Goal: Transaction & Acquisition: Purchase product/service

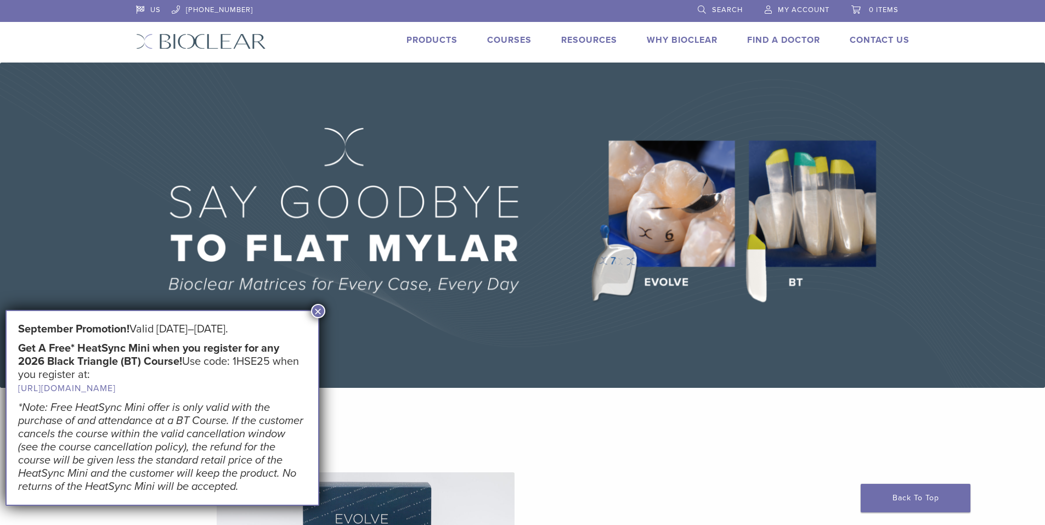
click at [419, 32] on div "US 1.855.712.5327 Search My Account 0 items Cart No products in the cart. Back …" at bounding box center [523, 31] width 790 height 63
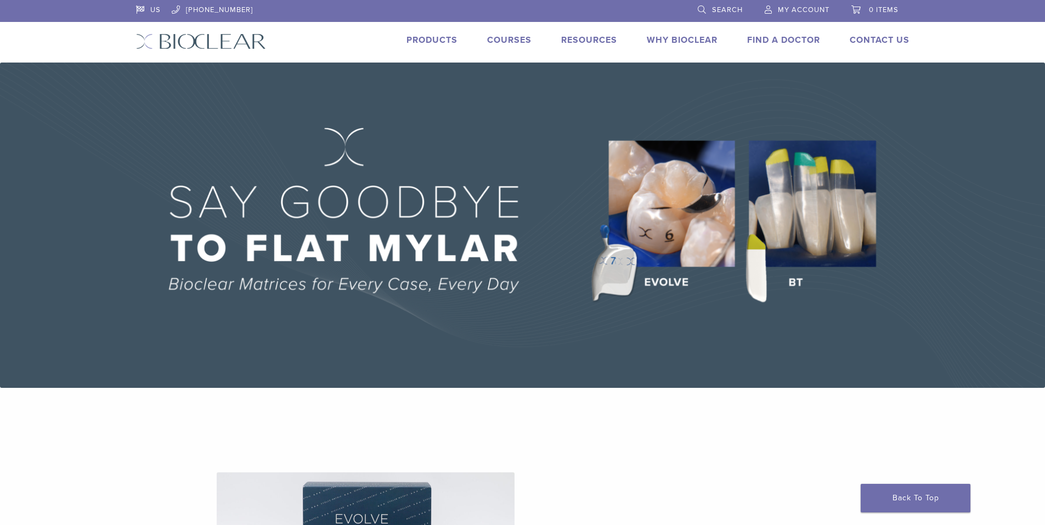
click at [419, 36] on link "Products" at bounding box center [431, 40] width 51 height 11
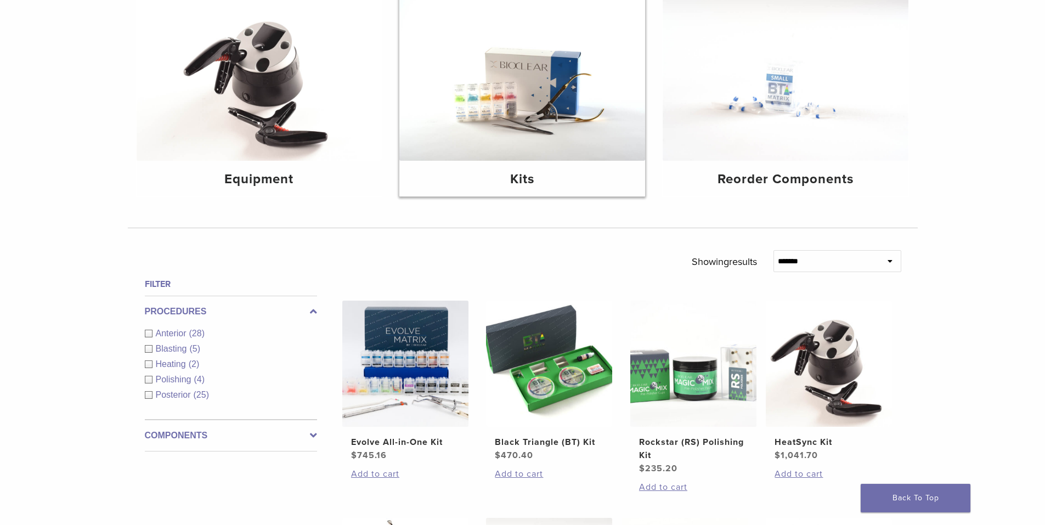
scroll to position [165, 0]
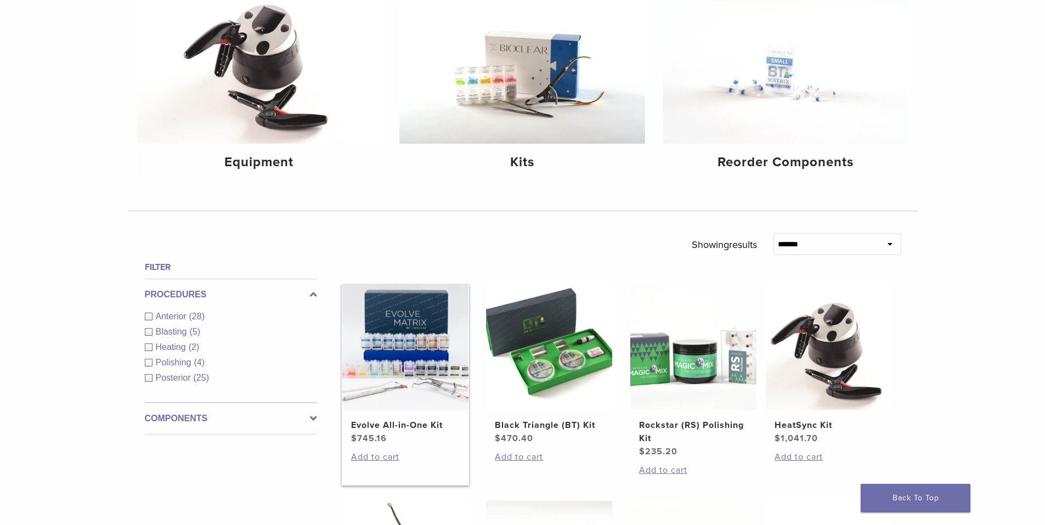
click at [413, 328] on img at bounding box center [405, 347] width 126 height 126
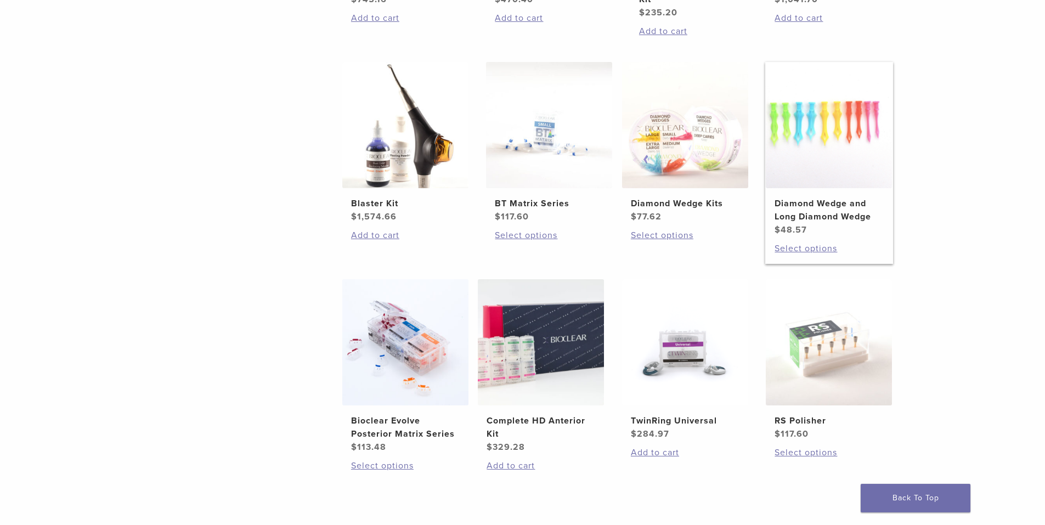
scroll to position [658, 0]
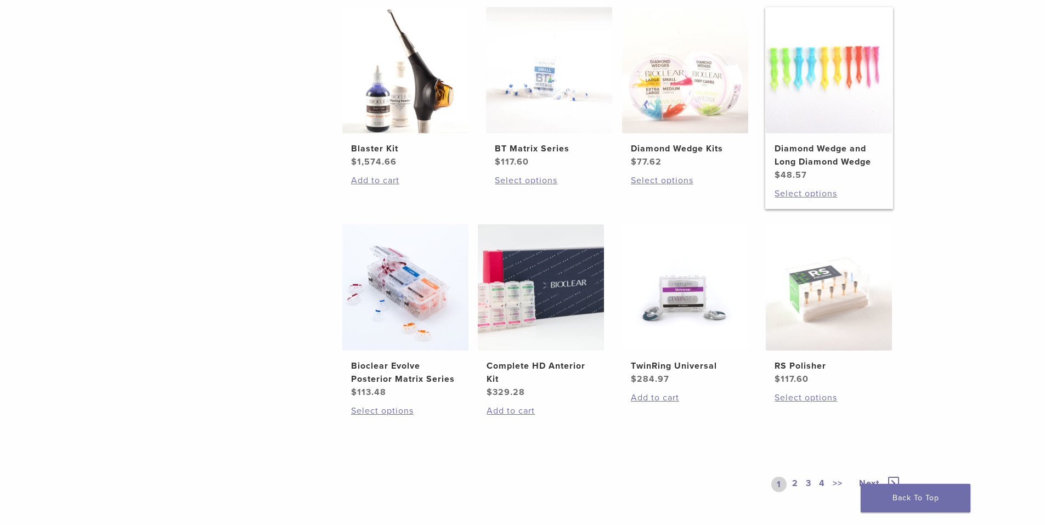
click at [819, 164] on h2 "Diamond Wedge and Long Diamond Wedge" at bounding box center [829, 155] width 109 height 26
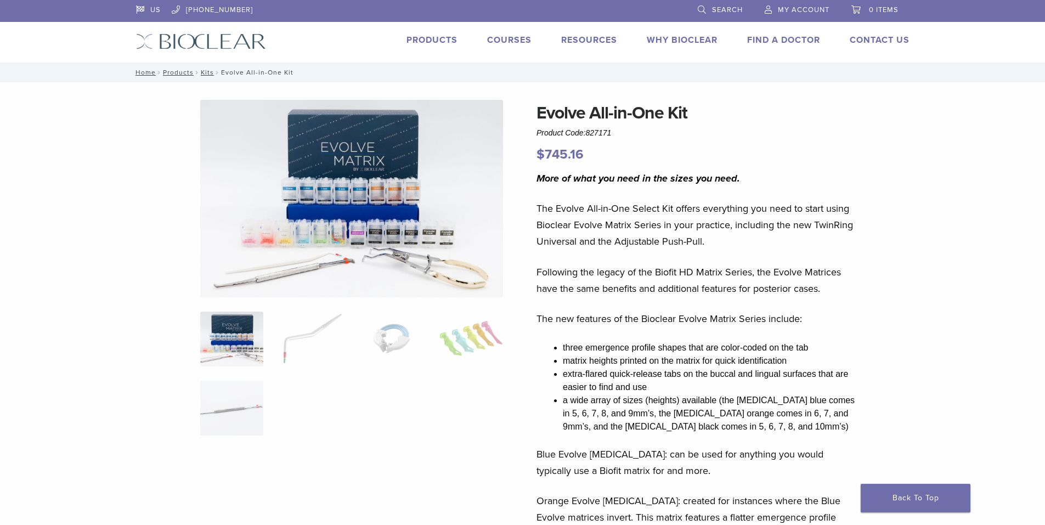
scroll to position [55, 0]
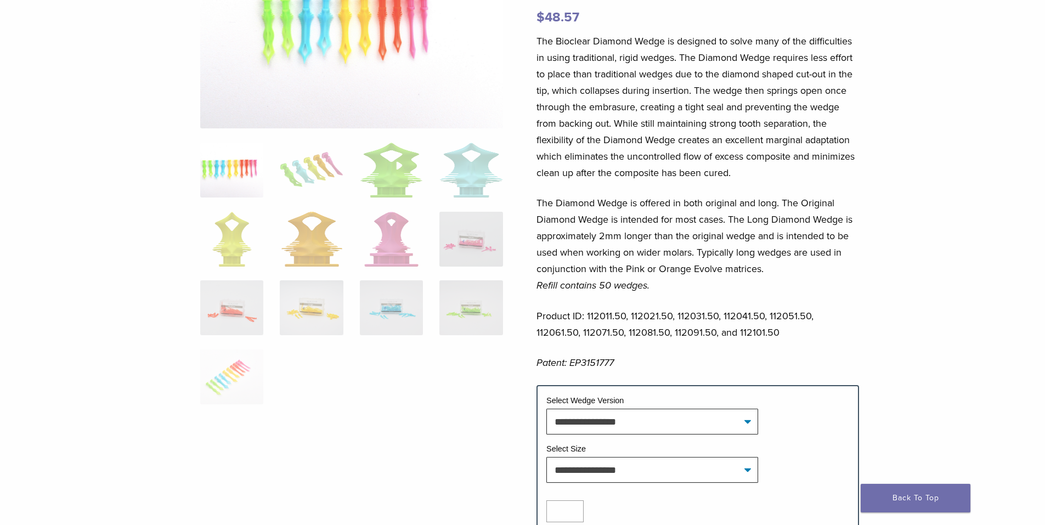
scroll to position [165, 0]
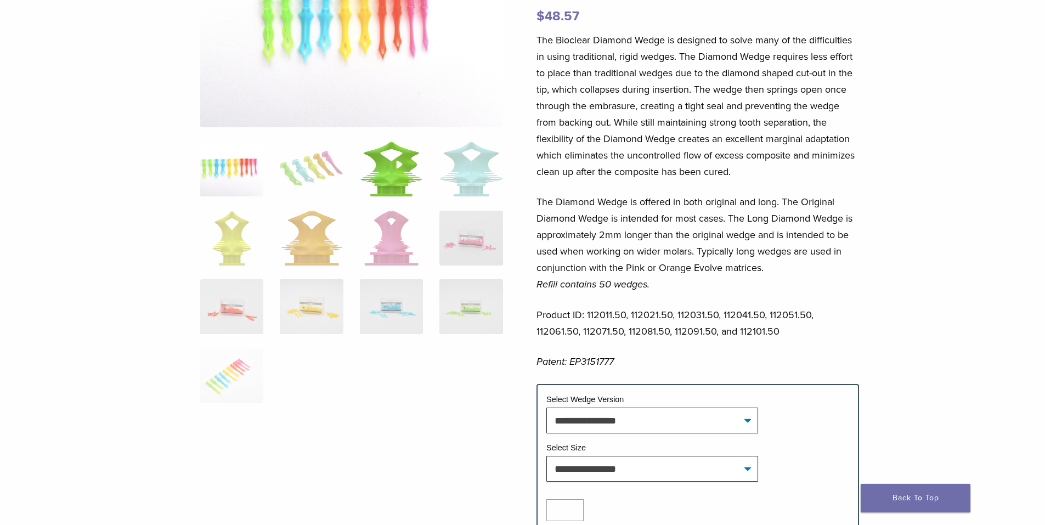
click at [394, 159] on img at bounding box center [391, 169] width 63 height 55
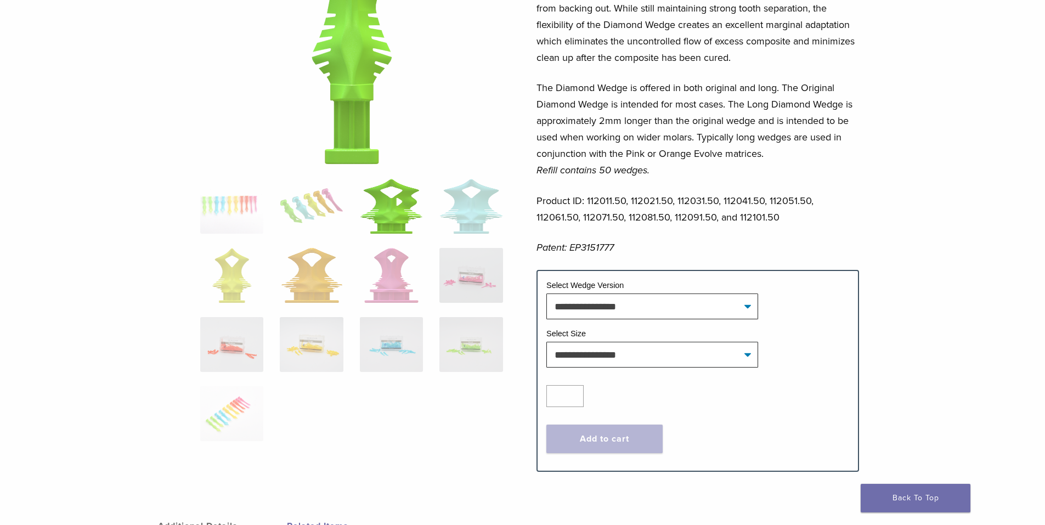
scroll to position [274, 0]
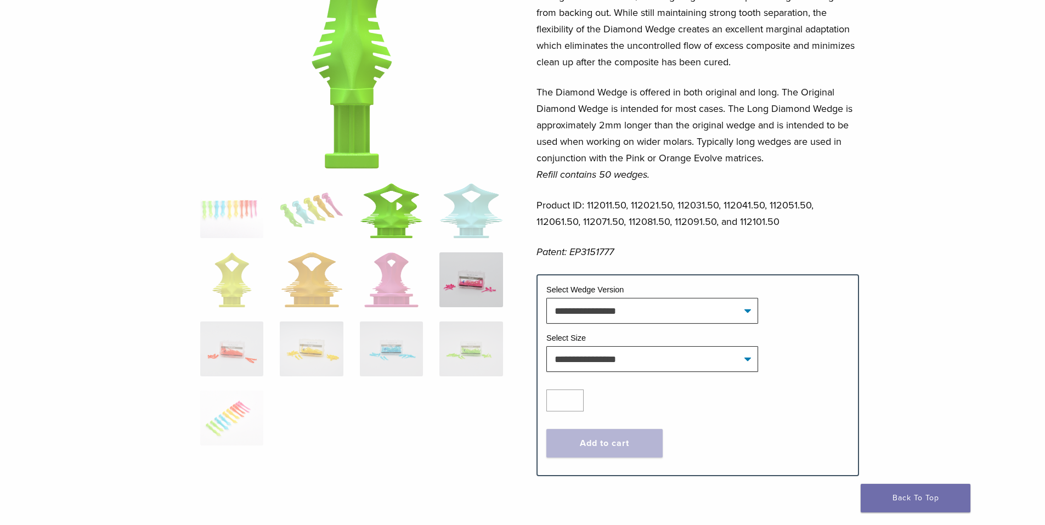
click at [478, 265] on img at bounding box center [470, 279] width 63 height 55
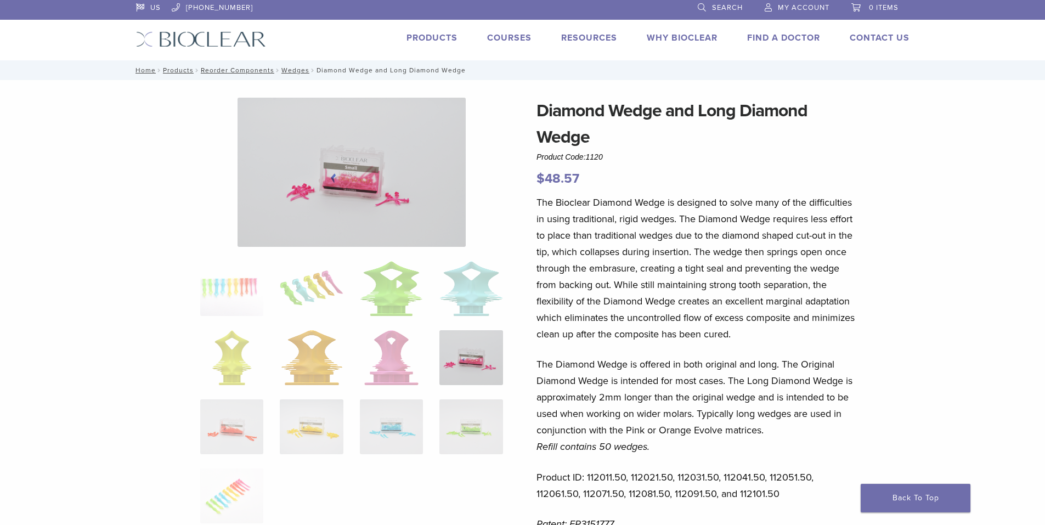
scroll to position [0, 0]
